Goal: Register for event/course

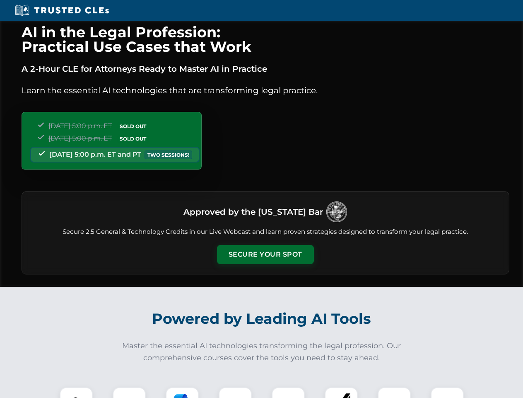
click at [265, 254] on button "Secure Your Spot" at bounding box center [265, 254] width 97 height 19
click at [76, 392] on img at bounding box center [76, 404] width 24 height 24
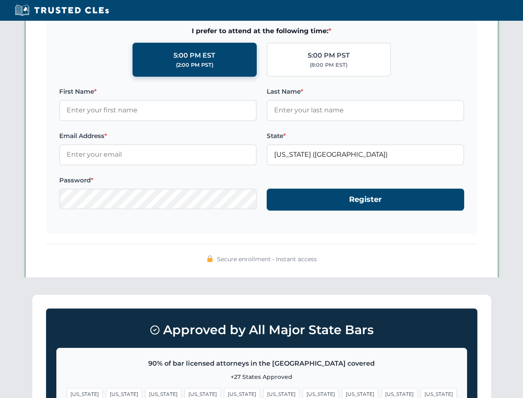
click at [303, 392] on span "[US_STATE]" at bounding box center [321, 394] width 36 height 12
click at [382, 392] on span "[US_STATE]" at bounding box center [400, 394] width 36 height 12
